Goal: Task Accomplishment & Management: Use online tool/utility

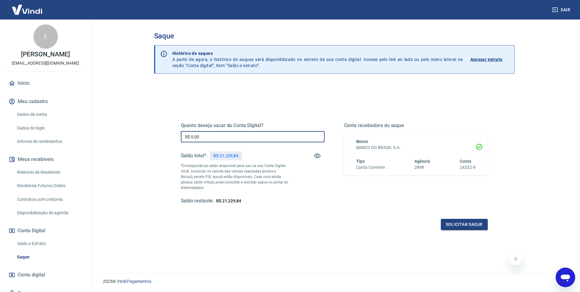
click at [218, 135] on input "R$ 0,00" at bounding box center [253, 136] width 144 height 11
click at [199, 135] on input "R$ 21.229,84" at bounding box center [253, 136] width 144 height 11
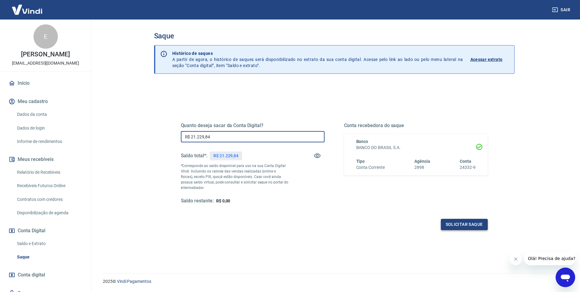
type input "R$ 21.229,84"
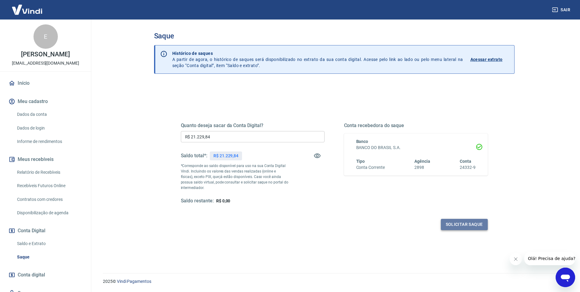
click at [451, 222] on button "Solicitar saque" at bounding box center [464, 224] width 47 height 11
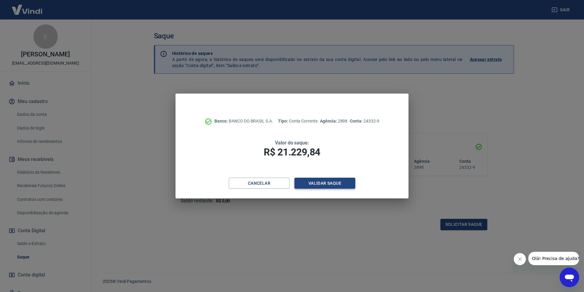
click at [328, 182] on button "Validar saque" at bounding box center [325, 182] width 61 height 11
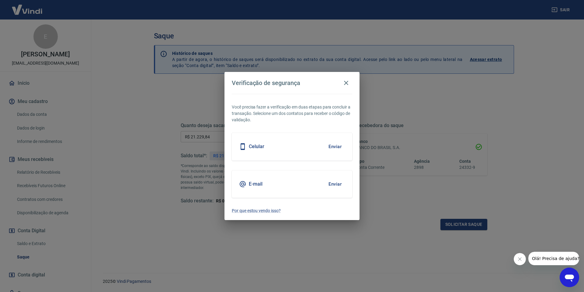
click at [338, 147] on button "Enviar" at bounding box center [335, 146] width 20 height 13
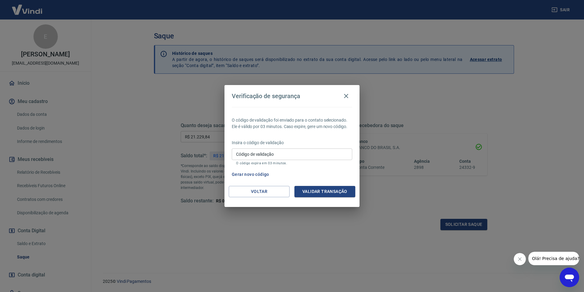
click at [289, 155] on input "Código de validação" at bounding box center [292, 153] width 121 height 11
click at [281, 153] on input "Código de validação" at bounding box center [292, 153] width 121 height 11
click at [298, 152] on input "Código de validação" at bounding box center [292, 153] width 121 height 11
click at [248, 175] on button "Gerar novo código" at bounding box center [251, 174] width 42 height 11
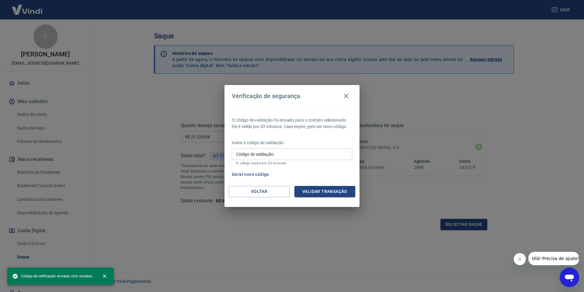
click at [267, 151] on input "Código de validação" at bounding box center [292, 153] width 121 height 11
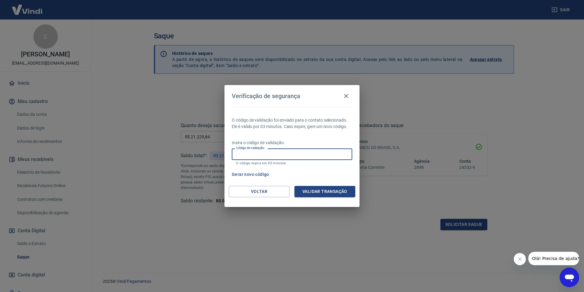
click at [267, 156] on input "Código de validação" at bounding box center [292, 153] width 121 height 11
click at [344, 96] on icon "button" at bounding box center [346, 95] width 7 height 7
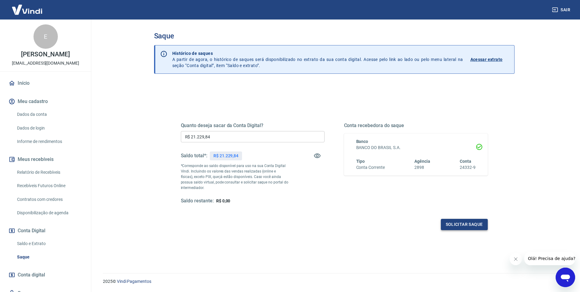
click at [457, 223] on button "Solicitar saque" at bounding box center [464, 224] width 47 height 11
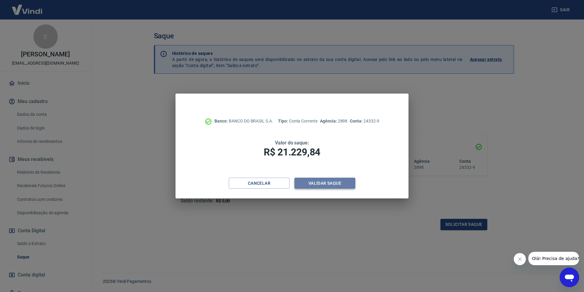
click at [318, 182] on button "Validar saque" at bounding box center [325, 182] width 61 height 11
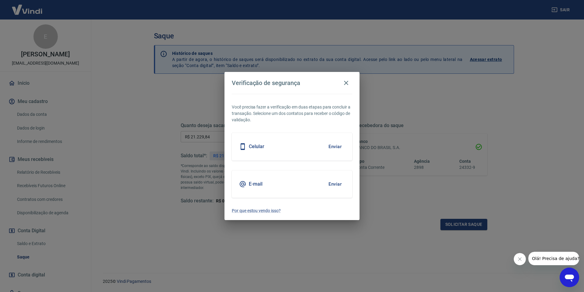
click at [334, 146] on button "Enviar" at bounding box center [335, 146] width 20 height 13
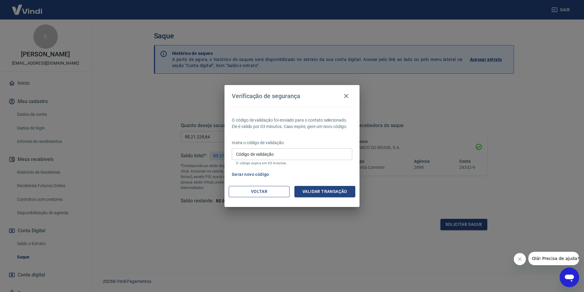
click at [254, 187] on button "Voltar" at bounding box center [259, 191] width 61 height 11
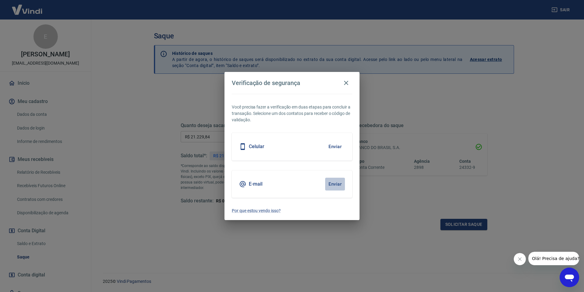
click at [331, 183] on button "Enviar" at bounding box center [335, 183] width 20 height 13
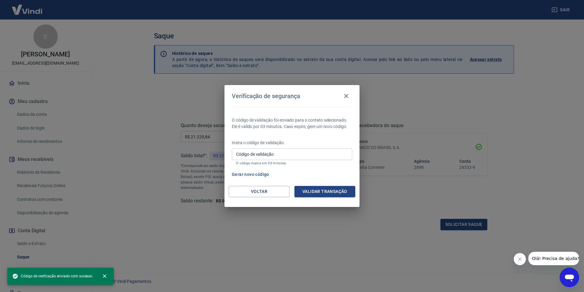
click at [307, 151] on input "Código de validação" at bounding box center [292, 153] width 121 height 11
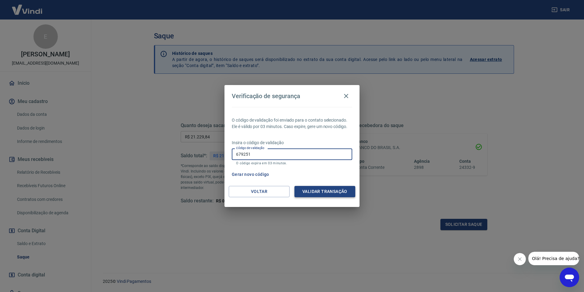
type input "679251"
click at [336, 193] on button "Validar transação" at bounding box center [325, 191] width 61 height 11
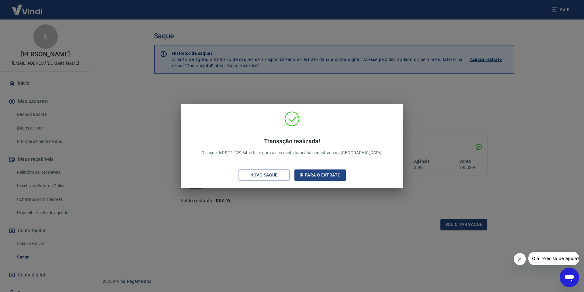
click at [398, 248] on div "Transação realizada! O saque de R$ 21.229,84 foi feito para a sua conta bancári…" at bounding box center [292, 146] width 584 height 292
